Goal: Check status: Check status

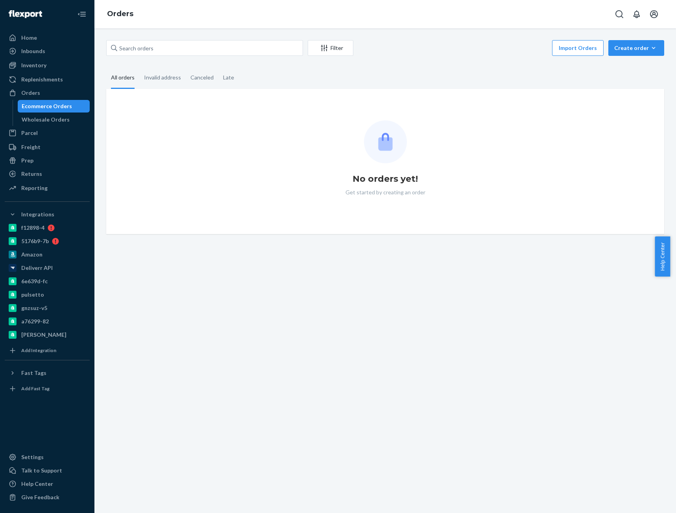
click at [214, 40] on div "Filter Import Orders Create order Ecommerce order Removal order All orders Inva…" at bounding box center [384, 270] width 581 height 485
click at [212, 47] on input "text" at bounding box center [204, 48] width 197 height 16
paste input "[PERSON_NAME]"
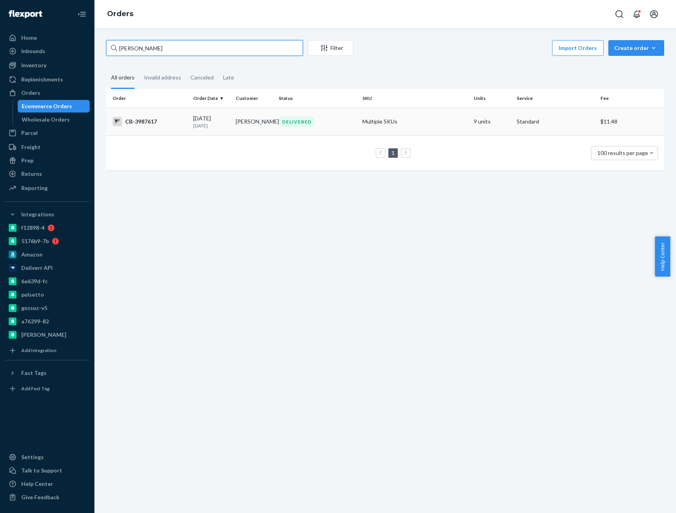
type input "[PERSON_NAME]"
click at [169, 126] on div "CB-3987617" at bounding box center [149, 121] width 74 height 9
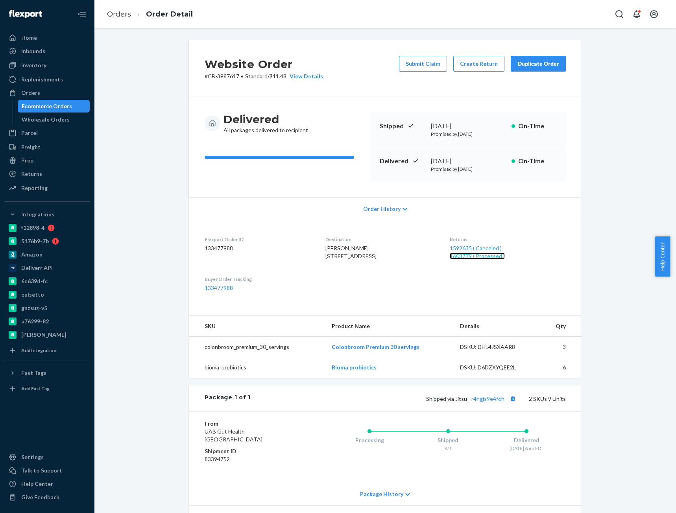
click at [479, 257] on link "1603779 ( Processed )" at bounding box center [477, 255] width 55 height 7
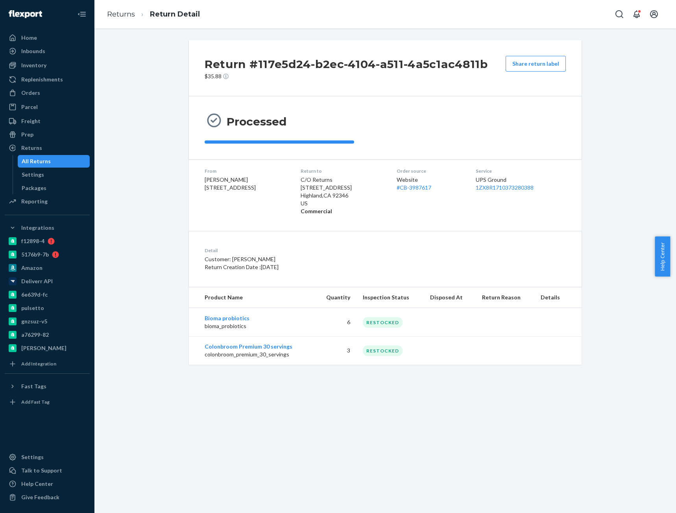
drag, startPoint x: 32, startPoint y: 91, endPoint x: 85, endPoint y: 86, distance: 52.9
click at [32, 91] on div "Orders" at bounding box center [30, 93] width 19 height 8
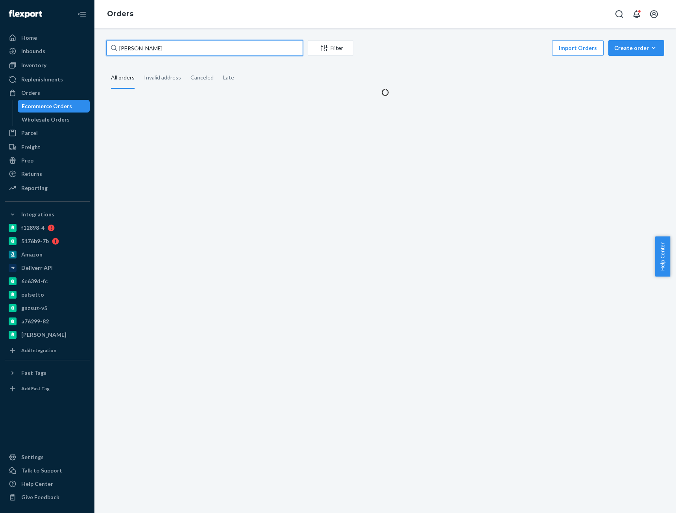
click at [142, 50] on input "[PERSON_NAME]" at bounding box center [204, 48] width 197 height 16
click at [142, 49] on input "[PERSON_NAME]" at bounding box center [204, 48] width 197 height 16
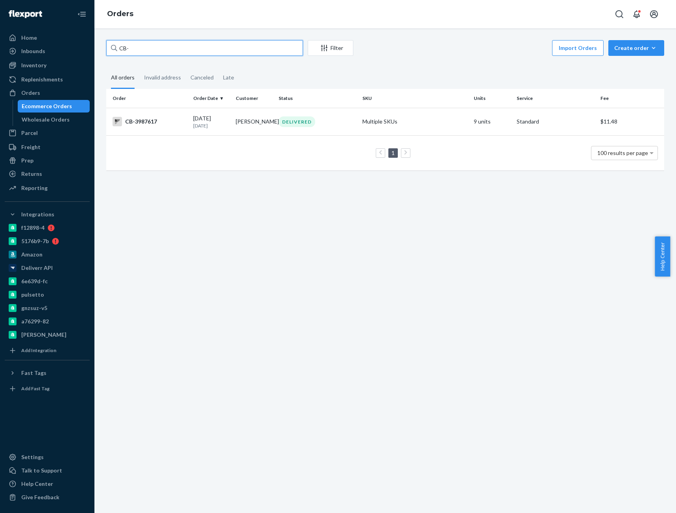
paste input "4024218"
type input "CB- 4024218"
click at [151, 126] on div "CB-4024218" at bounding box center [149, 121] width 74 height 9
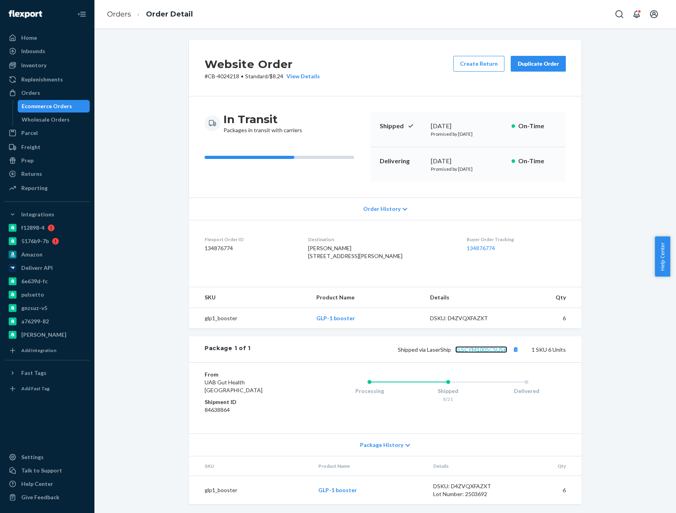
click at [500, 353] on link "1LSCYM1005CSUSK" at bounding box center [481, 349] width 52 height 7
